Goal: Book appointment/travel/reservation

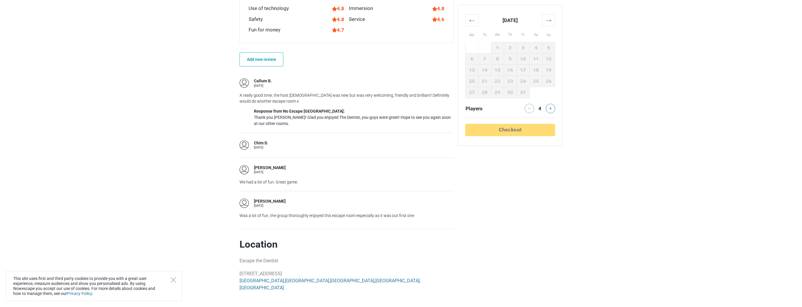
scroll to position [441, 0]
click at [636, 114] on main "Escape room Escape the Dentist [GEOGRAPHIC_DATA], [GEOGRAPHIC_DATA] 0.84 (31) E…" at bounding box center [401, 185] width 802 height 895
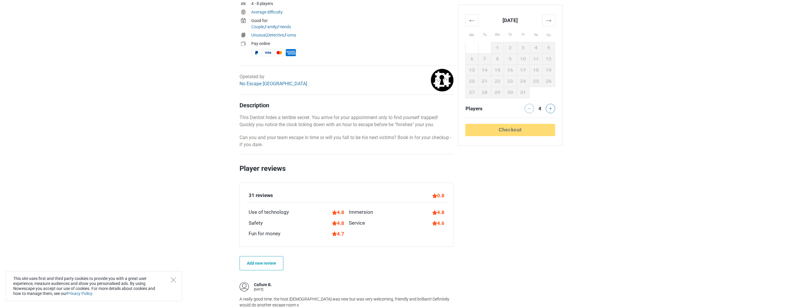
scroll to position [206, 0]
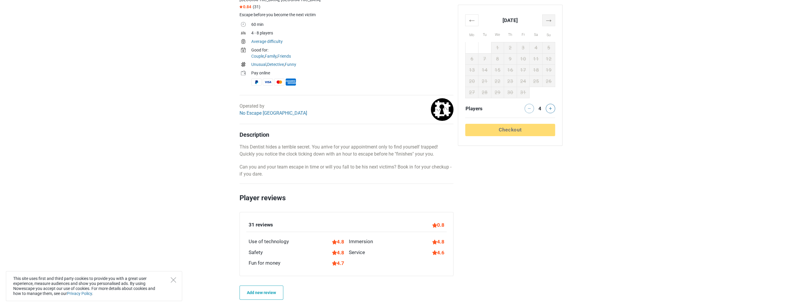
click at [551, 19] on th "→" at bounding box center [548, 19] width 13 height 11
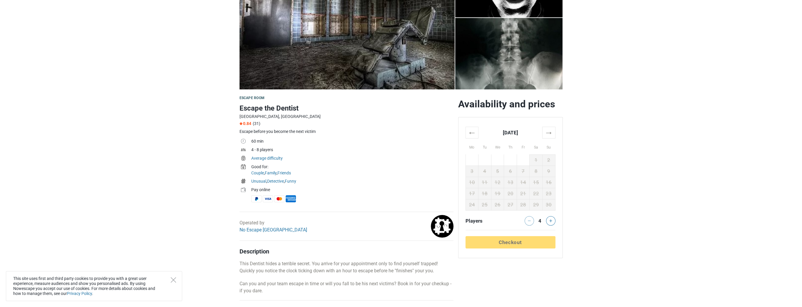
scroll to position [88, 0]
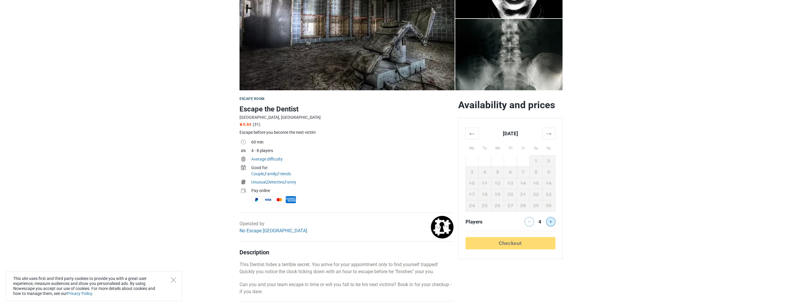
click at [550, 223] on button at bounding box center [550, 221] width 9 height 9
click at [551, 137] on th "→" at bounding box center [548, 133] width 13 height 11
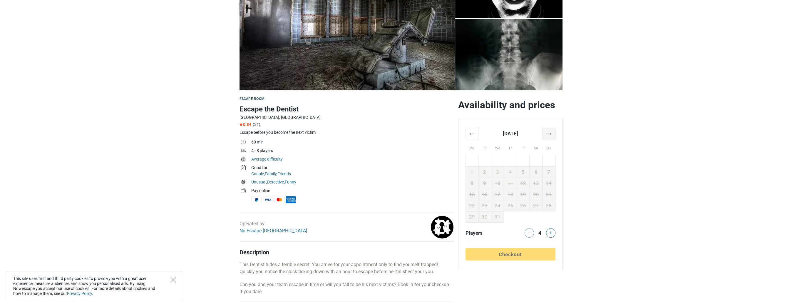
click at [551, 137] on th "→" at bounding box center [548, 133] width 13 height 11
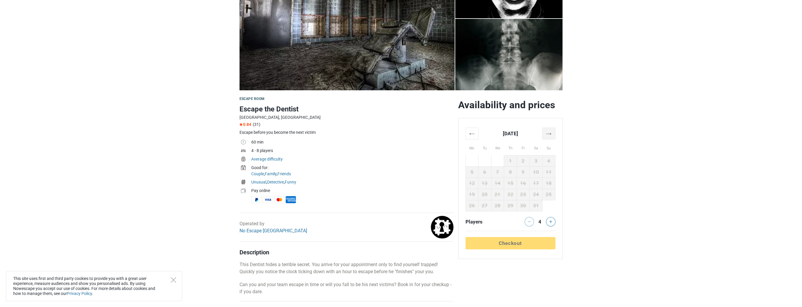
click at [551, 137] on th "→" at bounding box center [548, 133] width 13 height 11
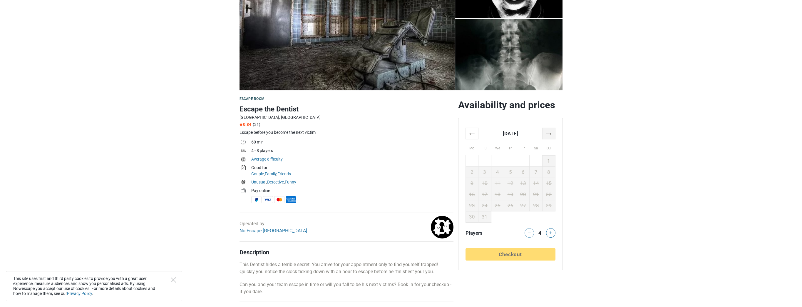
click at [551, 137] on th "→" at bounding box center [548, 133] width 13 height 11
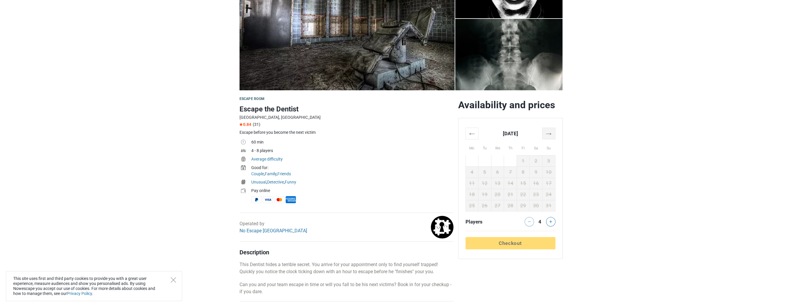
click at [551, 137] on th "→" at bounding box center [548, 133] width 13 height 11
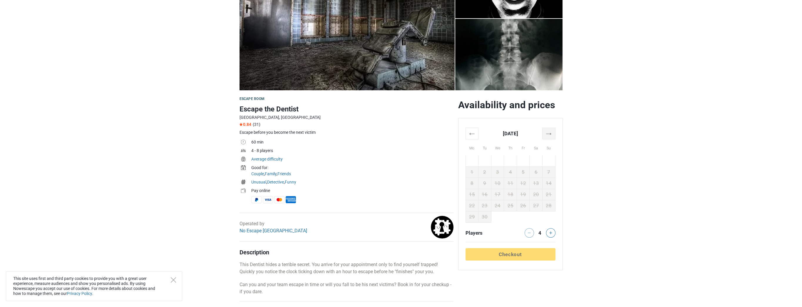
click at [551, 137] on th "→" at bounding box center [548, 133] width 13 height 11
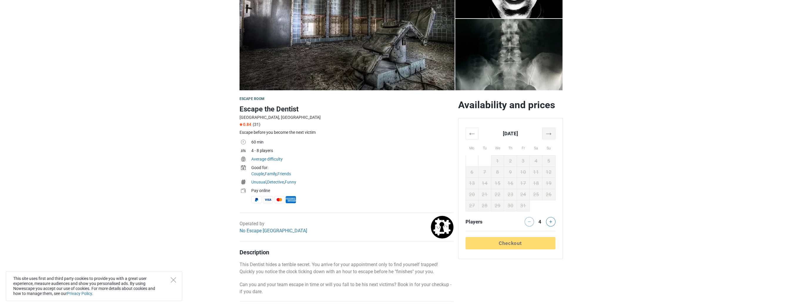
click at [551, 137] on th "→" at bounding box center [548, 133] width 13 height 11
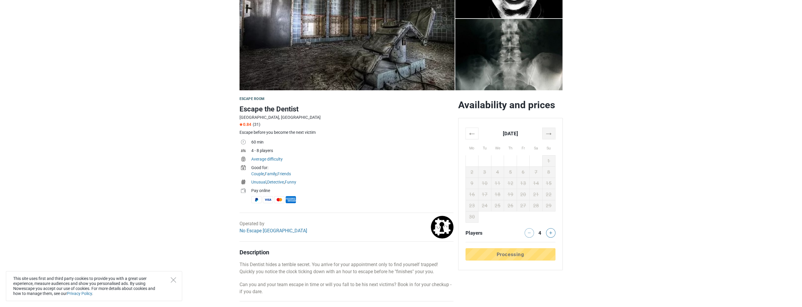
click at [551, 137] on th "→" at bounding box center [548, 133] width 13 height 11
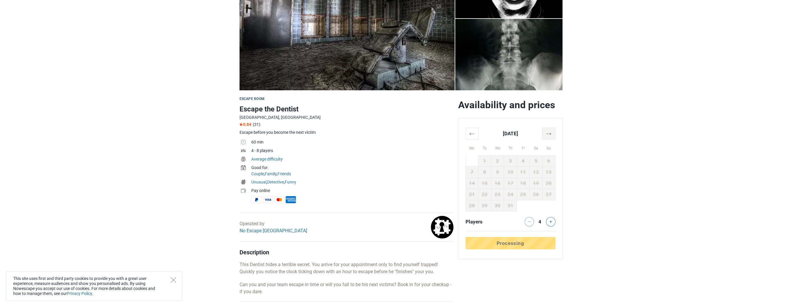
click at [551, 137] on th "→" at bounding box center [548, 133] width 13 height 11
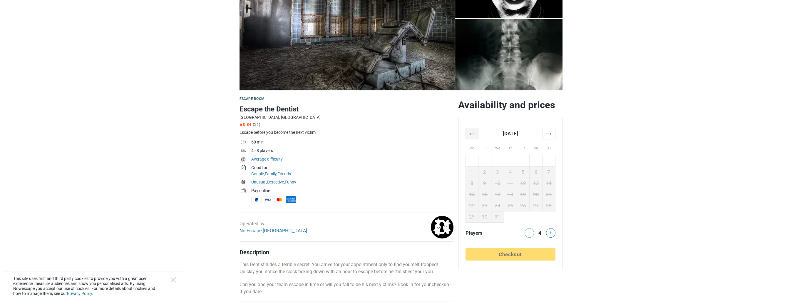
click at [472, 133] on th "←" at bounding box center [471, 133] width 13 height 11
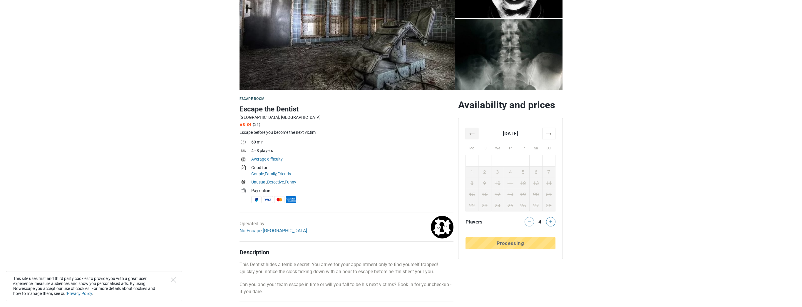
click at [472, 133] on th "←" at bounding box center [471, 133] width 13 height 11
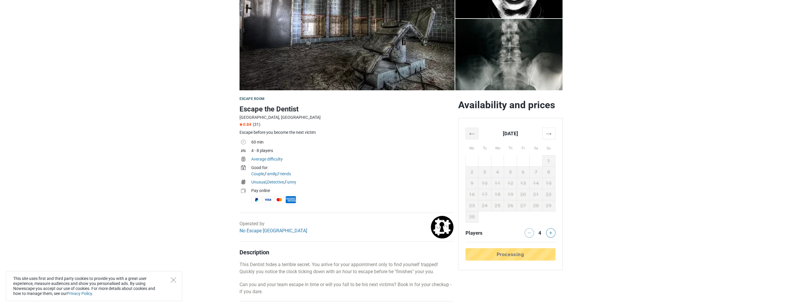
click at [472, 133] on th "←" at bounding box center [471, 133] width 13 height 11
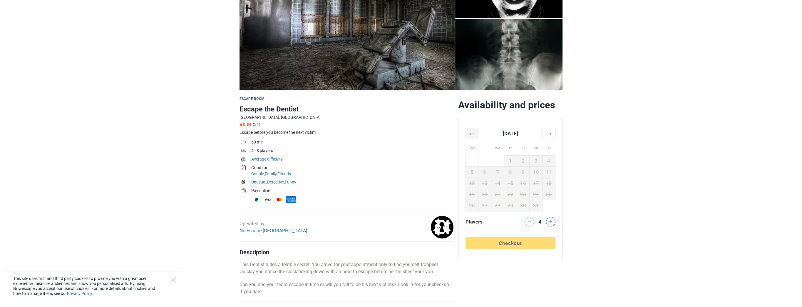
click at [472, 133] on th "←" at bounding box center [471, 133] width 13 height 11
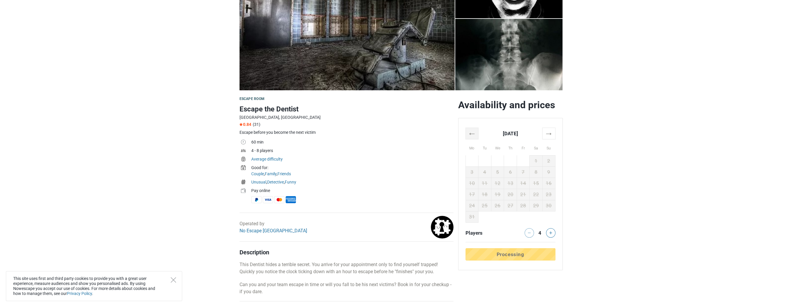
click at [472, 133] on th "←" at bounding box center [471, 133] width 13 height 11
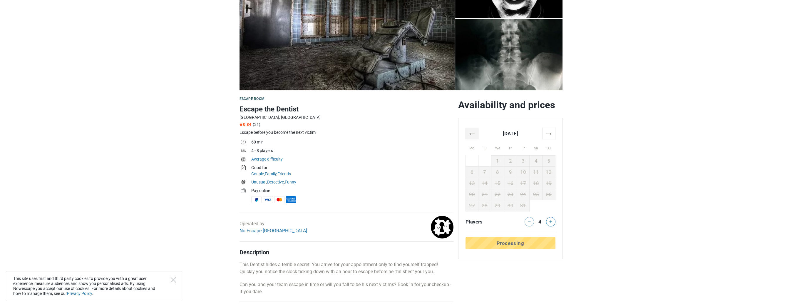
click at [472, 133] on th "←" at bounding box center [471, 133] width 13 height 11
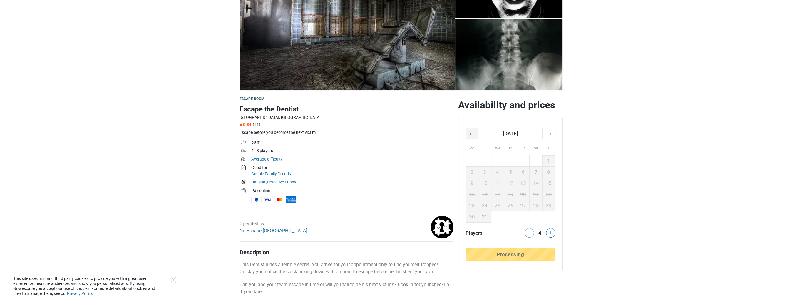
click at [472, 133] on th "←" at bounding box center [471, 133] width 13 height 11
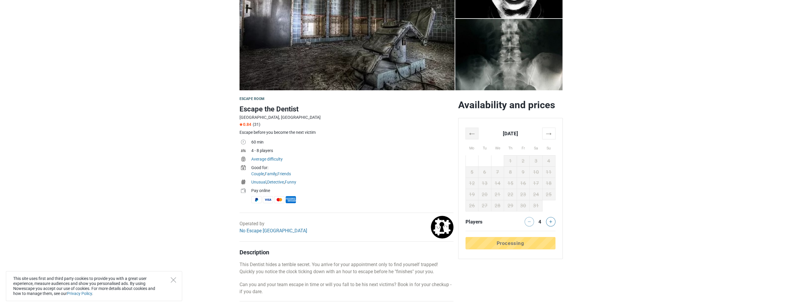
click at [472, 133] on th "←" at bounding box center [471, 133] width 13 height 11
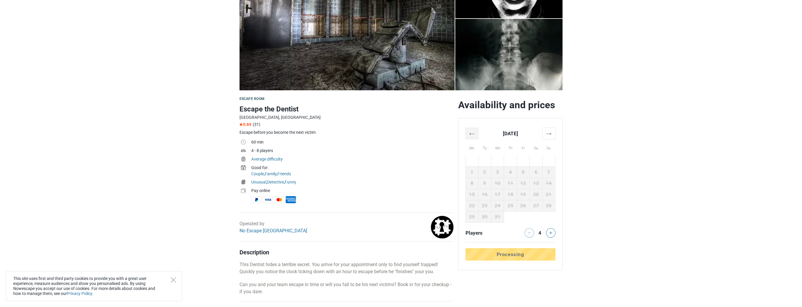
click at [472, 133] on th "←" at bounding box center [471, 133] width 13 height 11
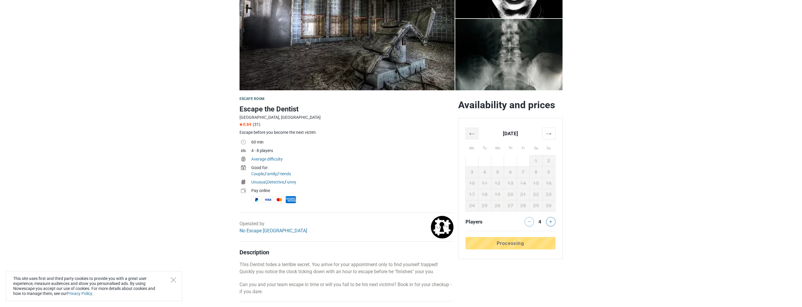
click at [472, 133] on th "←" at bounding box center [471, 133] width 13 height 11
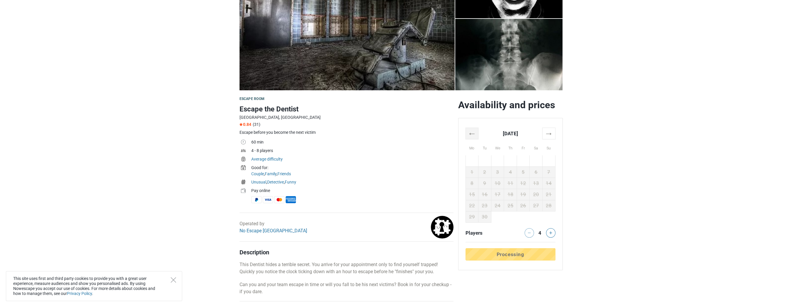
click at [472, 133] on th "←" at bounding box center [471, 133] width 13 height 11
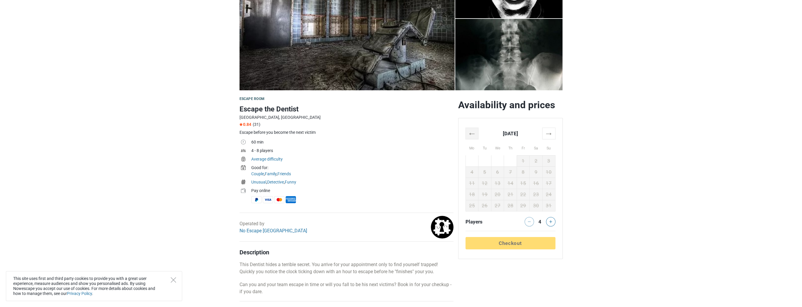
click at [472, 133] on th "←" at bounding box center [471, 133] width 13 height 11
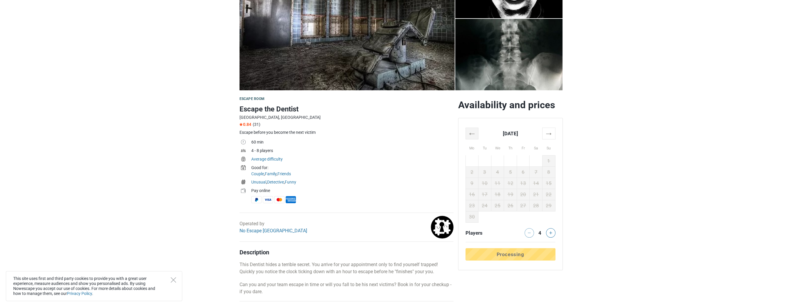
click at [472, 133] on th "←" at bounding box center [471, 133] width 13 height 11
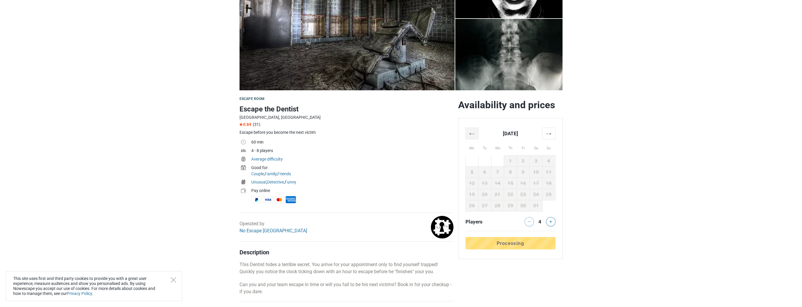
click at [472, 133] on th "←" at bounding box center [471, 133] width 13 height 11
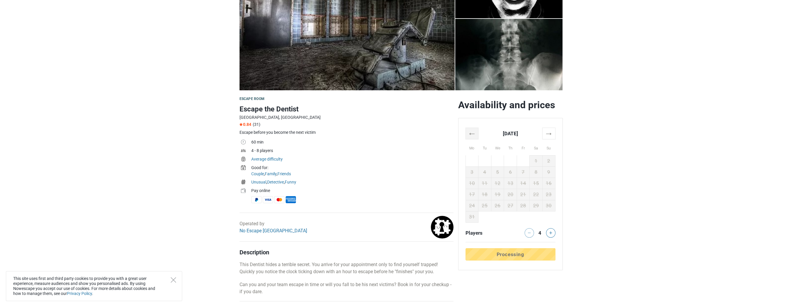
click at [472, 133] on th "←" at bounding box center [471, 133] width 13 height 11
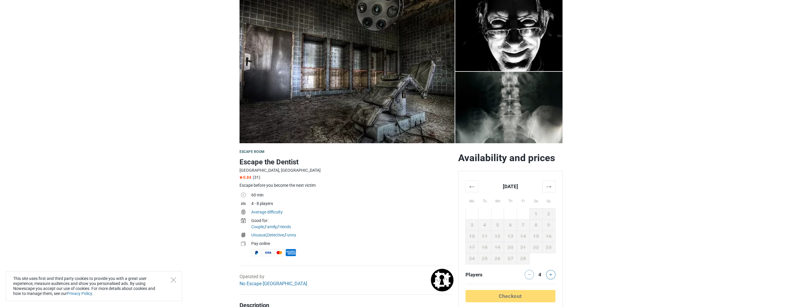
scroll to position [0, 0]
